Goal: Complete application form

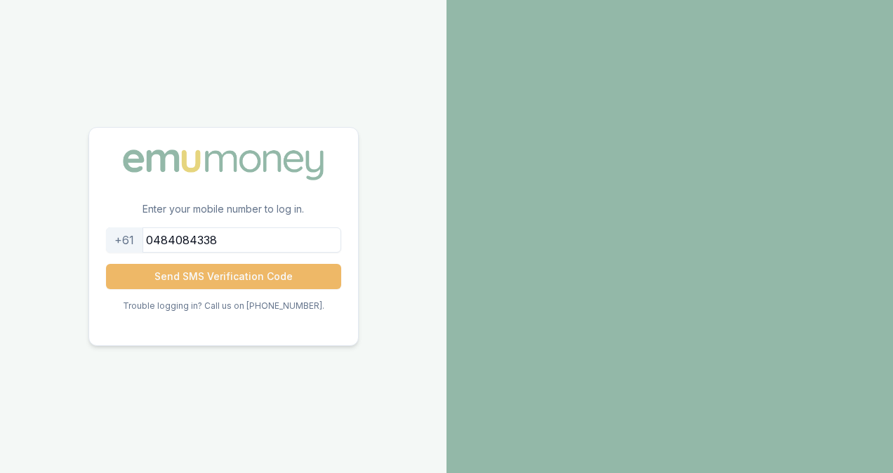
type input "0484084338"
click at [274, 278] on button "Send SMS Verification Code" at bounding box center [223, 276] width 235 height 25
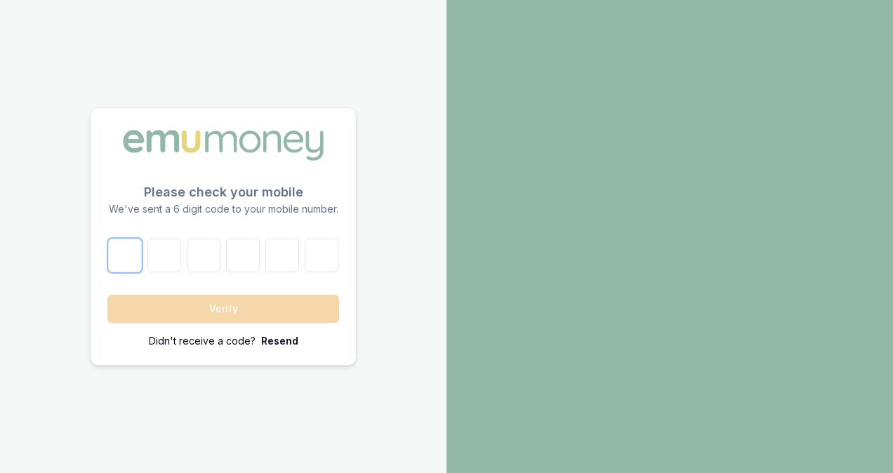
click at [135, 255] on input "number" at bounding box center [125, 256] width 34 height 34
type input "3"
type input "4"
type input "3"
type input "1"
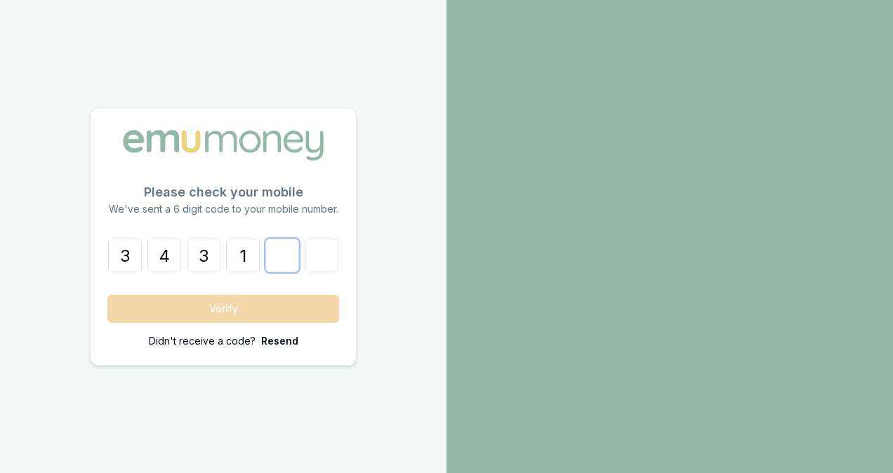
type input "0"
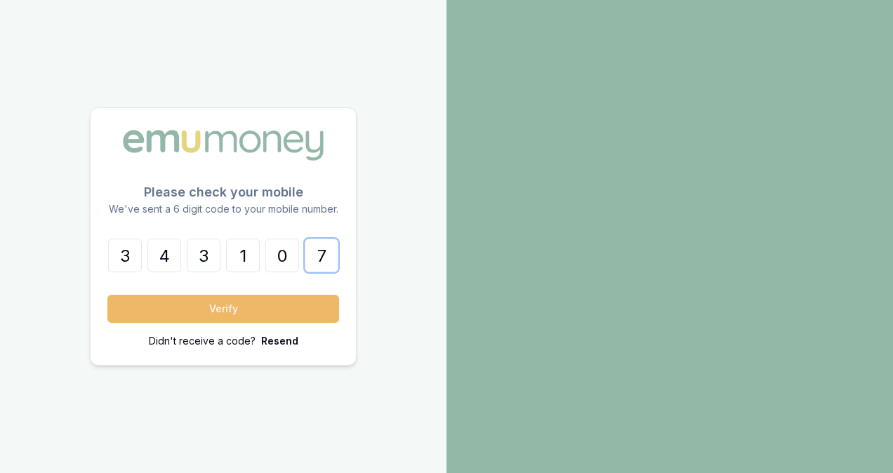
type input "7"
click at [162, 315] on button "Verify" at bounding box center [223, 309] width 232 height 28
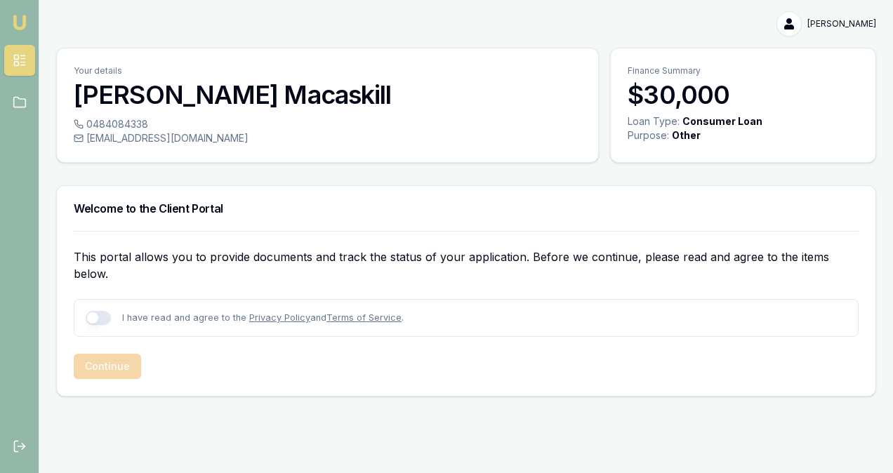
click at [100, 311] on button "button" at bounding box center [98, 318] width 25 height 14
checkbox input "true"
click at [111, 354] on button "Continue" at bounding box center [107, 366] width 67 height 25
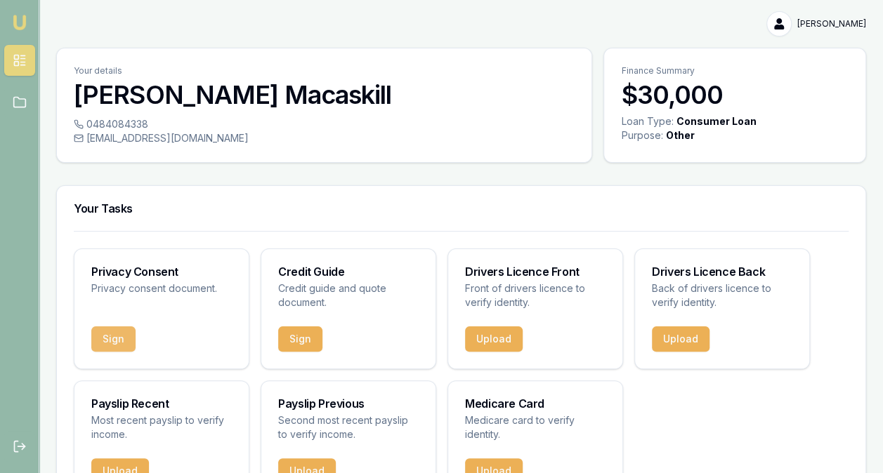
click at [118, 334] on button "Sign" at bounding box center [113, 339] width 44 height 25
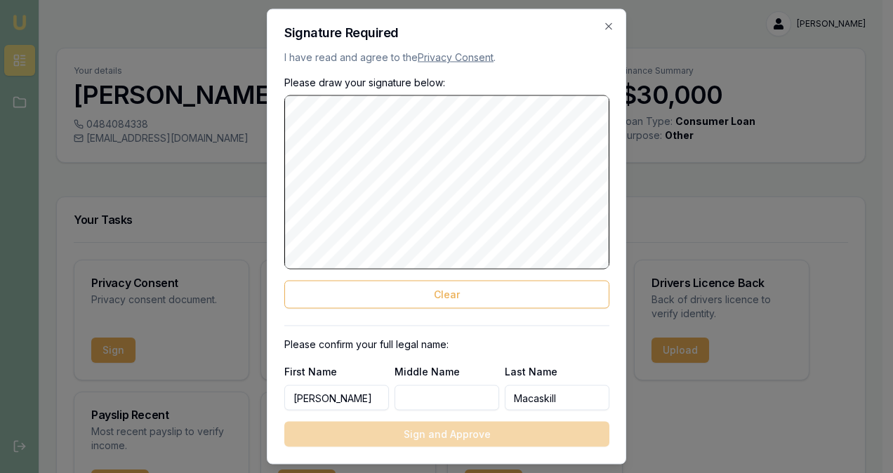
click at [430, 399] on input "Middle Name" at bounding box center [447, 398] width 105 height 25
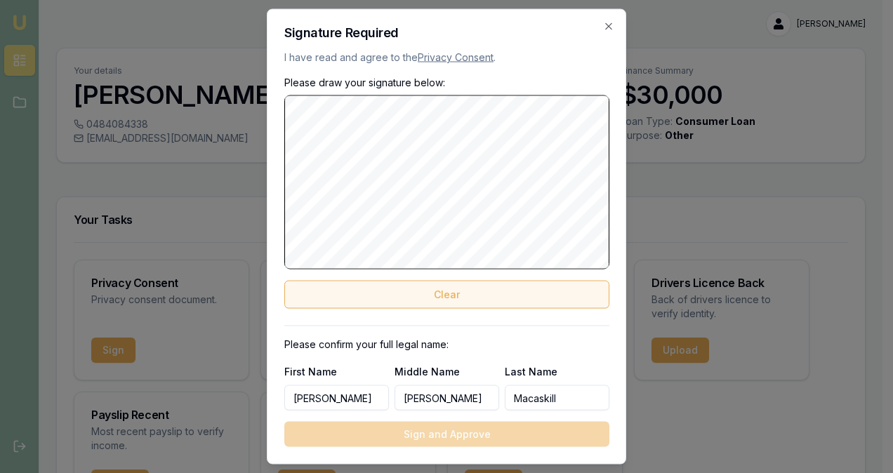
type input "[PERSON_NAME]"
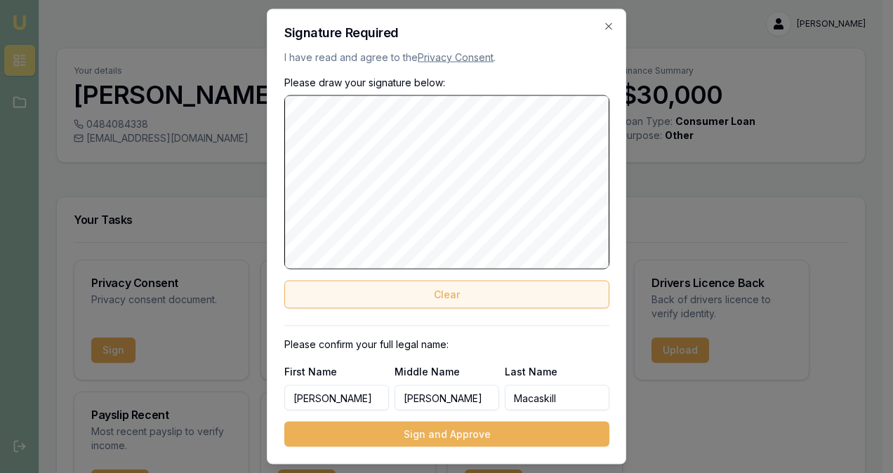
click at [473, 290] on button "Clear" at bounding box center [446, 295] width 325 height 28
click at [468, 282] on button "Clear" at bounding box center [446, 295] width 325 height 28
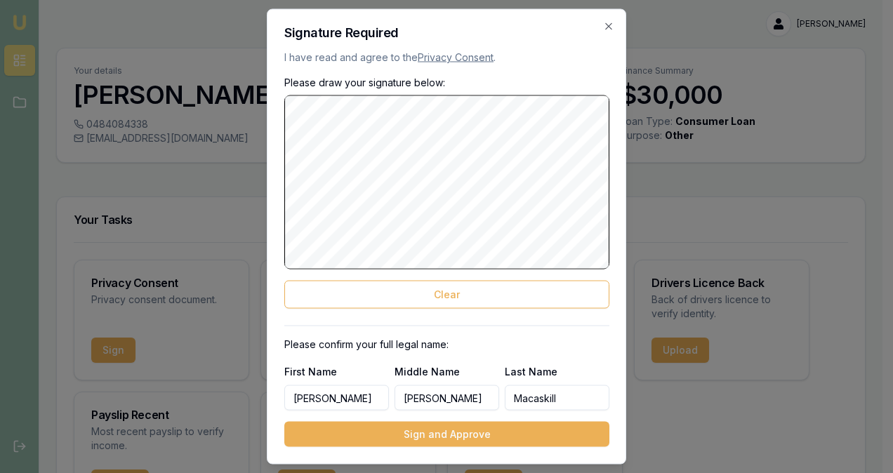
click at [458, 276] on div "Please draw your signature below: Clear" at bounding box center [446, 192] width 325 height 233
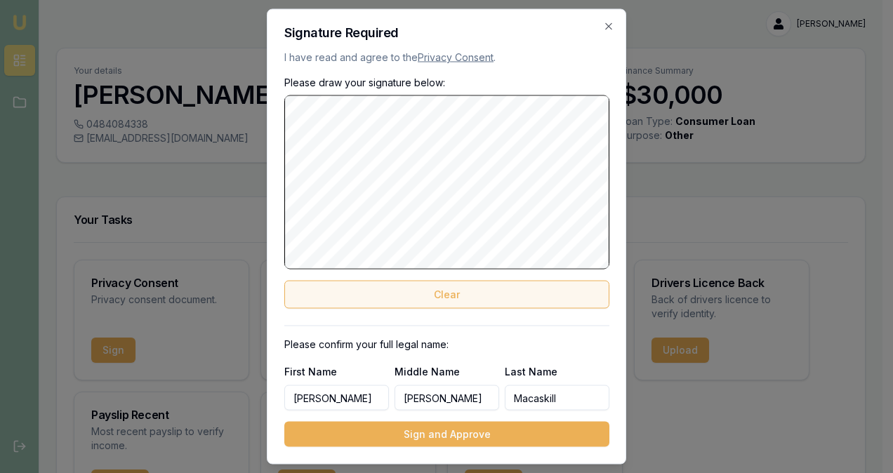
click at [454, 291] on button "Clear" at bounding box center [446, 295] width 325 height 28
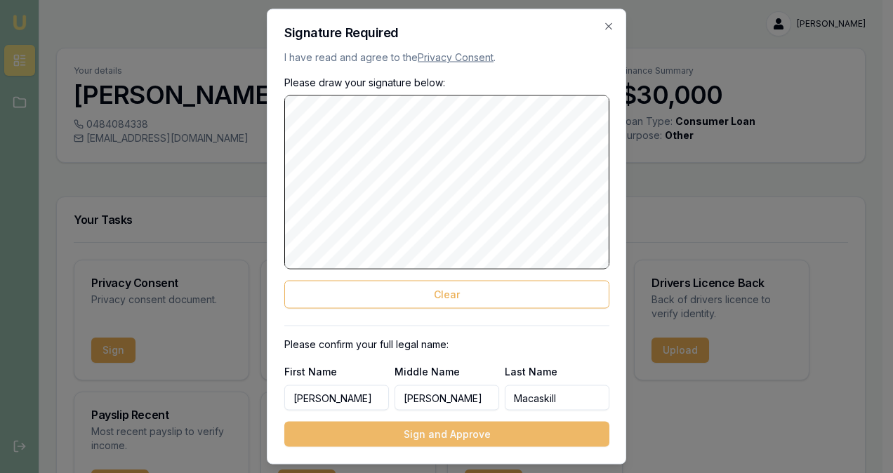
click at [454, 431] on button "Sign and Approve" at bounding box center [446, 434] width 325 height 25
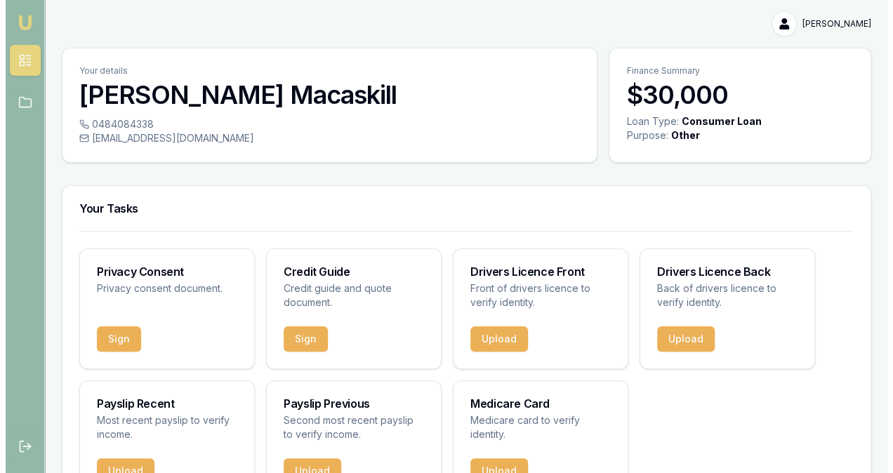
scroll to position [55, 0]
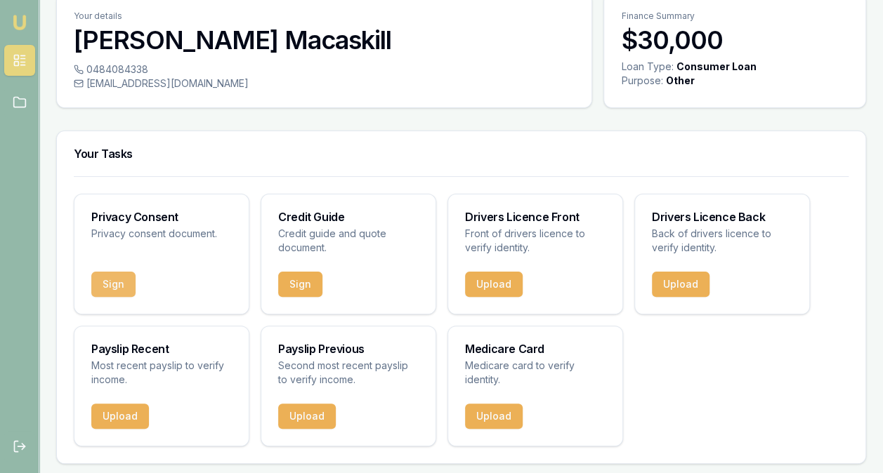
click at [118, 282] on button "Sign" at bounding box center [113, 284] width 44 height 25
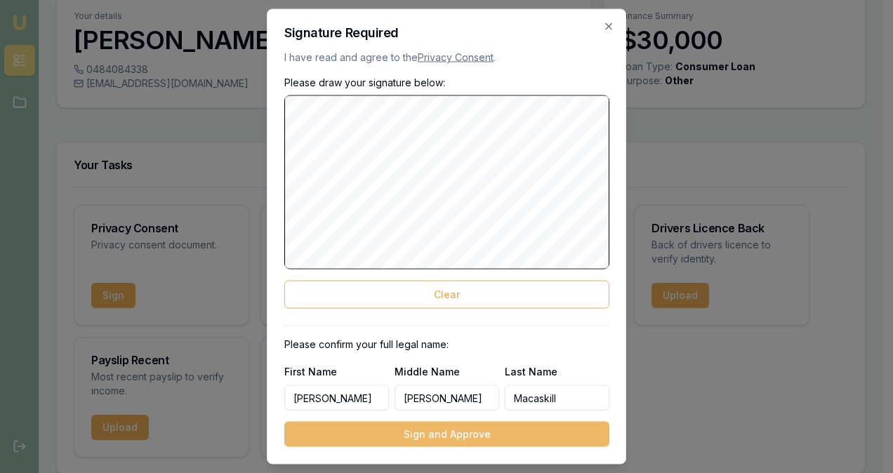
click at [433, 439] on button "Sign and Approve" at bounding box center [446, 434] width 325 height 25
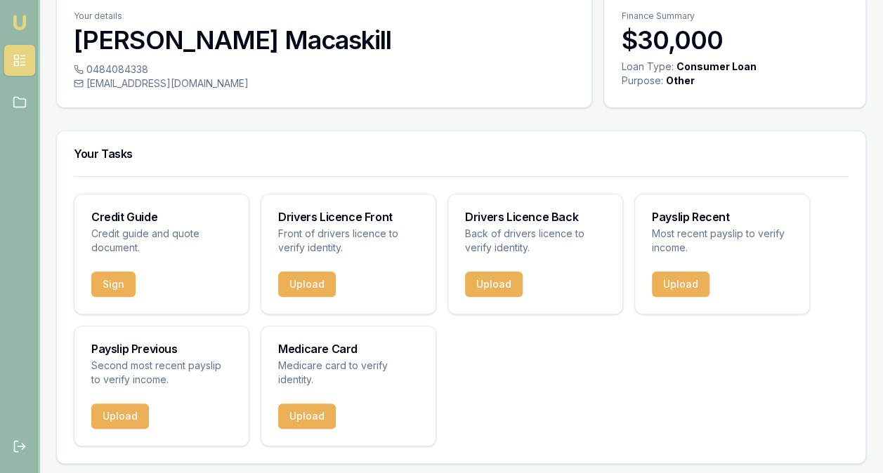
click at [128, 217] on h3 "Credit Guide" at bounding box center [161, 216] width 140 height 11
click at [121, 286] on button "Sign" at bounding box center [113, 284] width 44 height 25
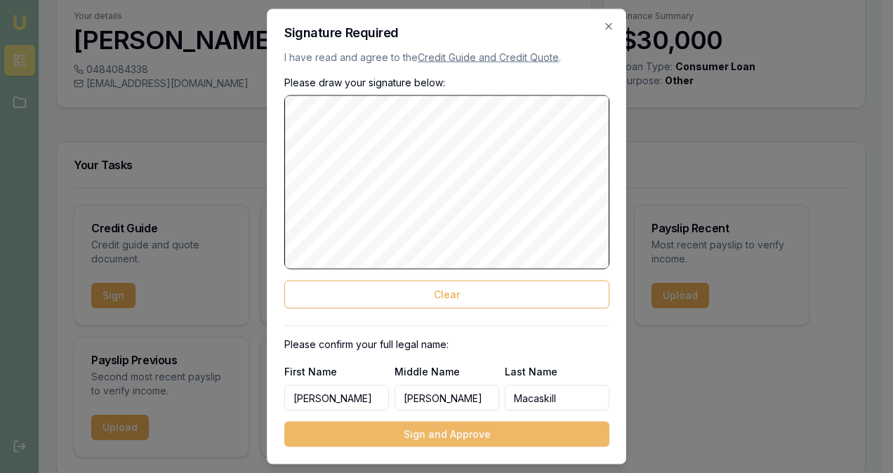
click at [436, 430] on button "Sign and Approve" at bounding box center [446, 434] width 325 height 25
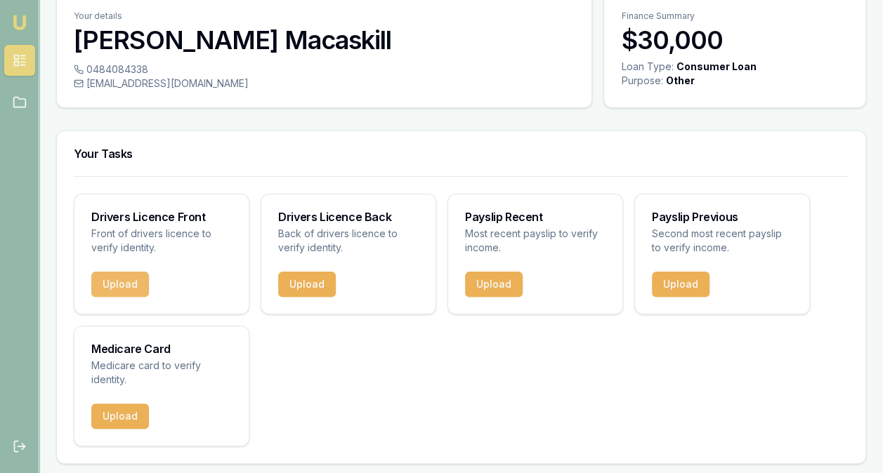
click at [132, 285] on button "Upload" at bounding box center [120, 284] width 58 height 25
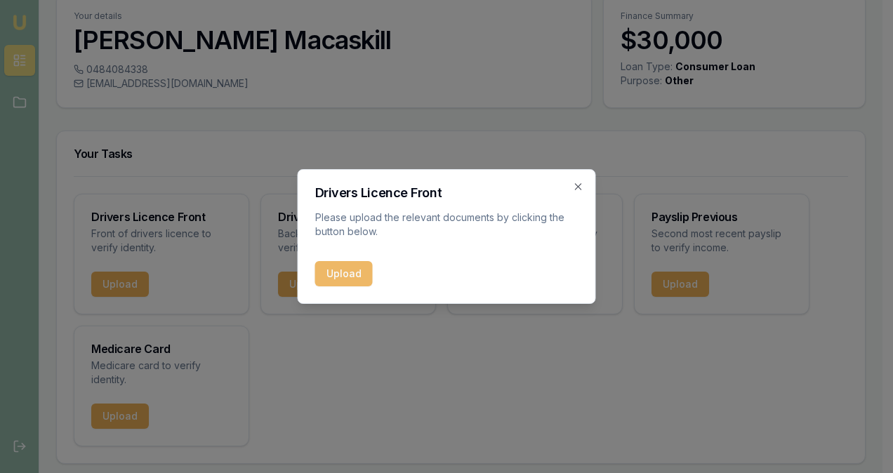
click at [337, 277] on button "Upload" at bounding box center [344, 273] width 58 height 25
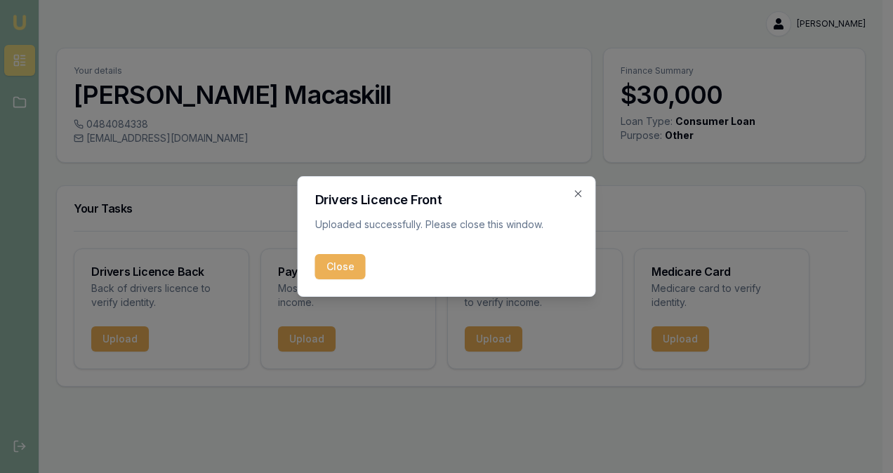
scroll to position [0, 0]
click at [337, 259] on button "Close" at bounding box center [340, 266] width 51 height 25
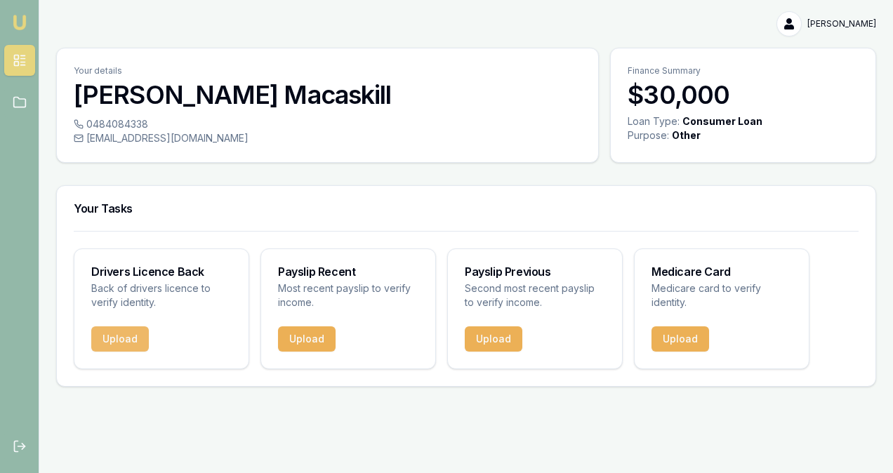
click at [126, 332] on button "Upload" at bounding box center [120, 339] width 58 height 25
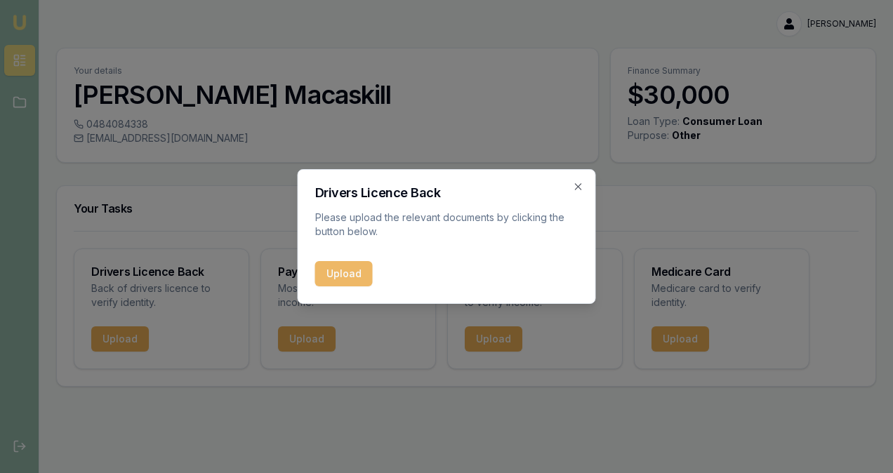
click at [343, 270] on button "Upload" at bounding box center [344, 273] width 58 height 25
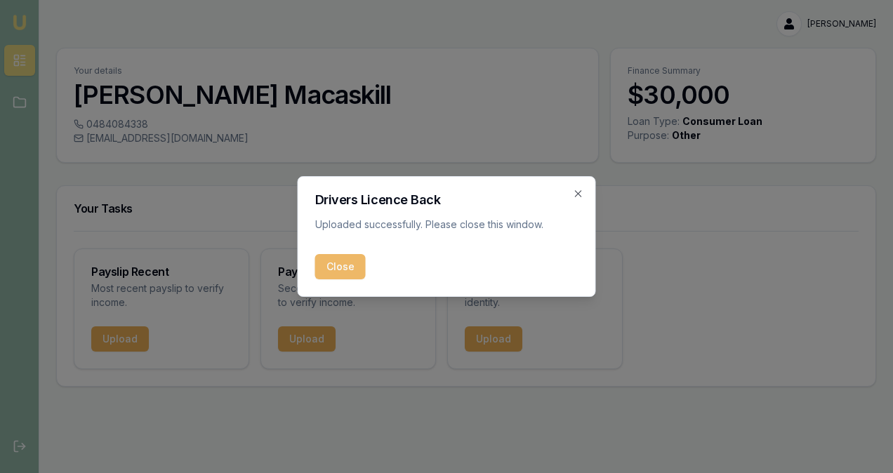
click at [335, 260] on button "Close" at bounding box center [340, 266] width 51 height 25
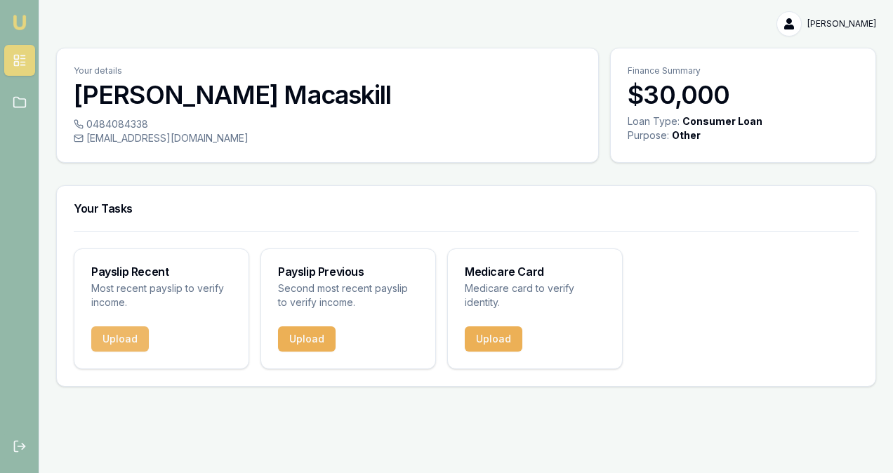
click at [121, 335] on button "Upload" at bounding box center [120, 339] width 58 height 25
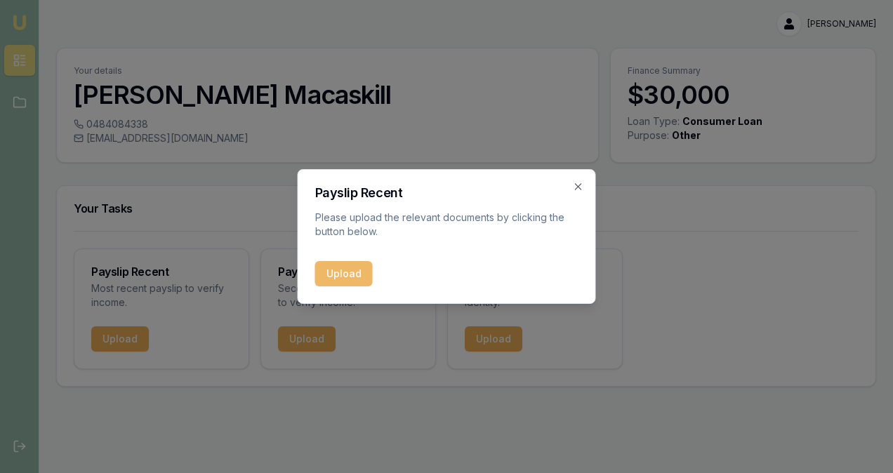
click at [337, 276] on button "Upload" at bounding box center [344, 273] width 58 height 25
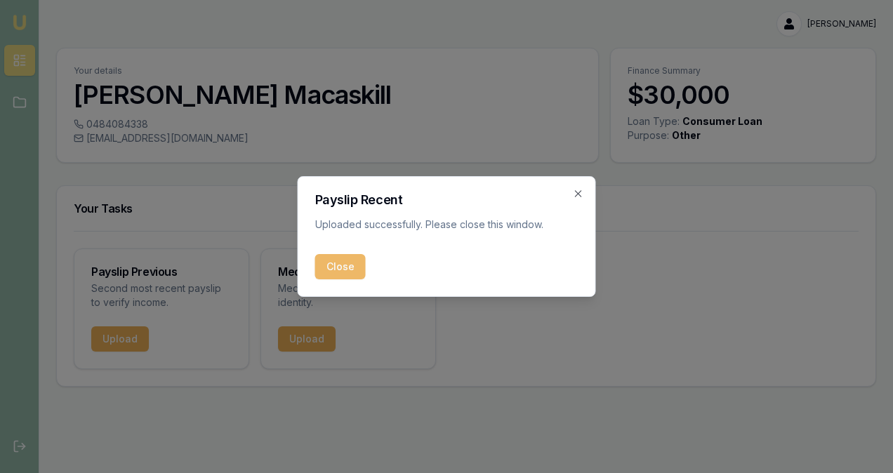
click at [340, 267] on button "Close" at bounding box center [340, 266] width 51 height 25
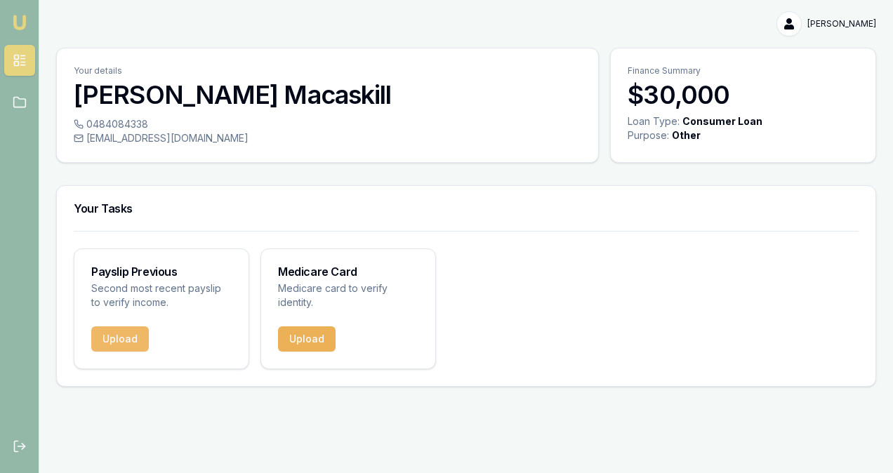
click at [127, 339] on button "Upload" at bounding box center [120, 339] width 58 height 25
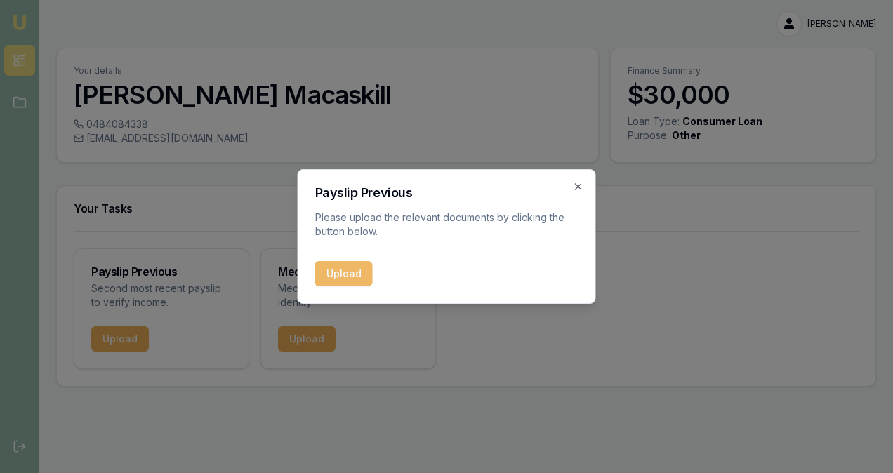
click at [349, 270] on button "Upload" at bounding box center [344, 273] width 58 height 25
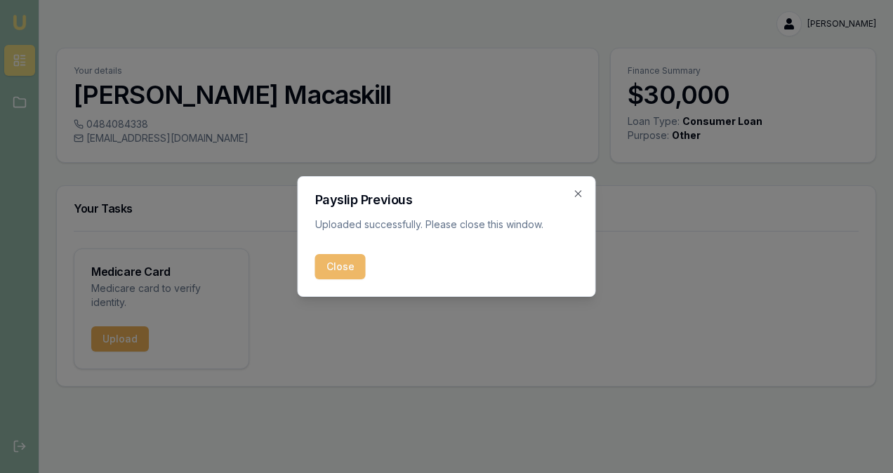
click at [353, 271] on button "Close" at bounding box center [340, 266] width 51 height 25
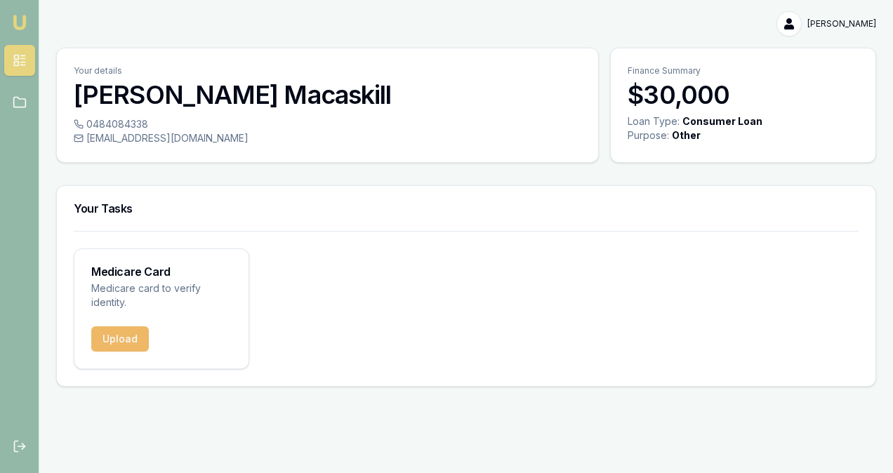
click at [136, 337] on button "Upload" at bounding box center [120, 339] width 58 height 25
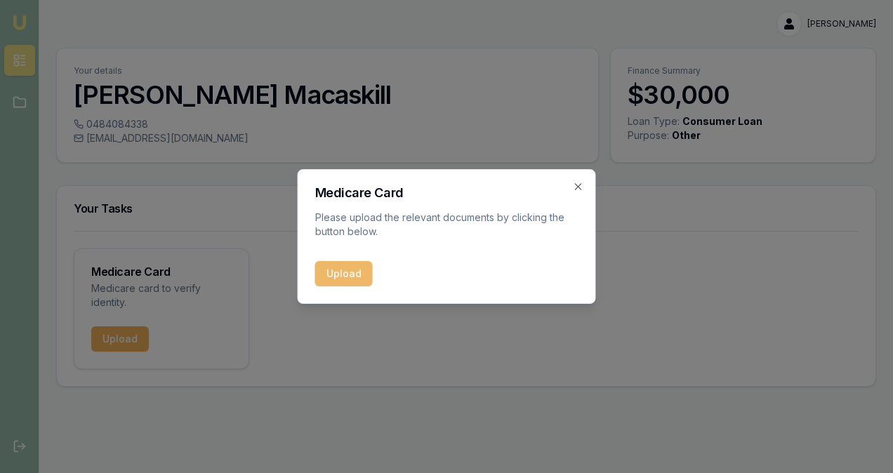
click at [340, 277] on button "Upload" at bounding box center [344, 273] width 58 height 25
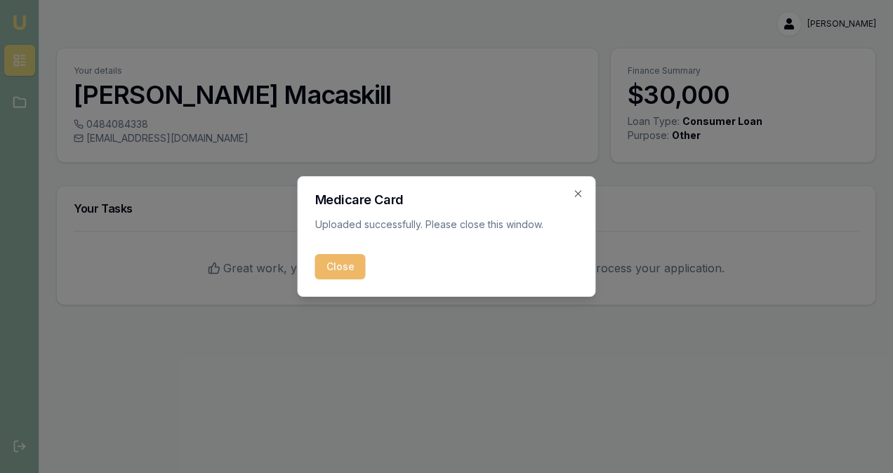
click at [333, 266] on button "Close" at bounding box center [340, 266] width 51 height 25
